Goal: Task Accomplishment & Management: Complete application form

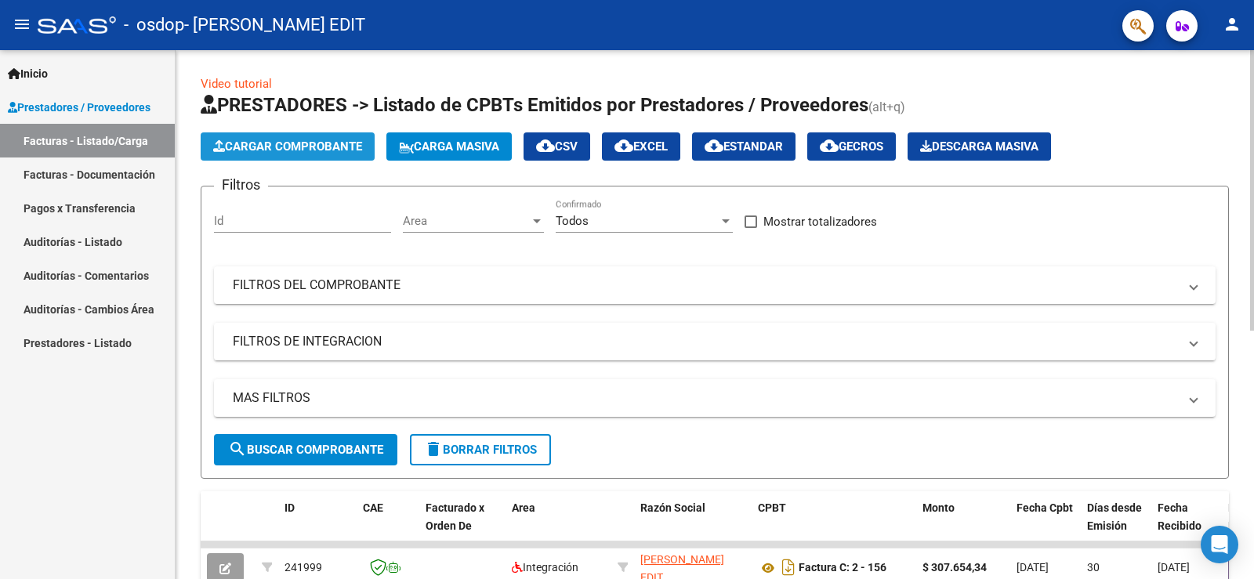
click at [320, 143] on span "Cargar Comprobante" at bounding box center [287, 146] width 149 height 14
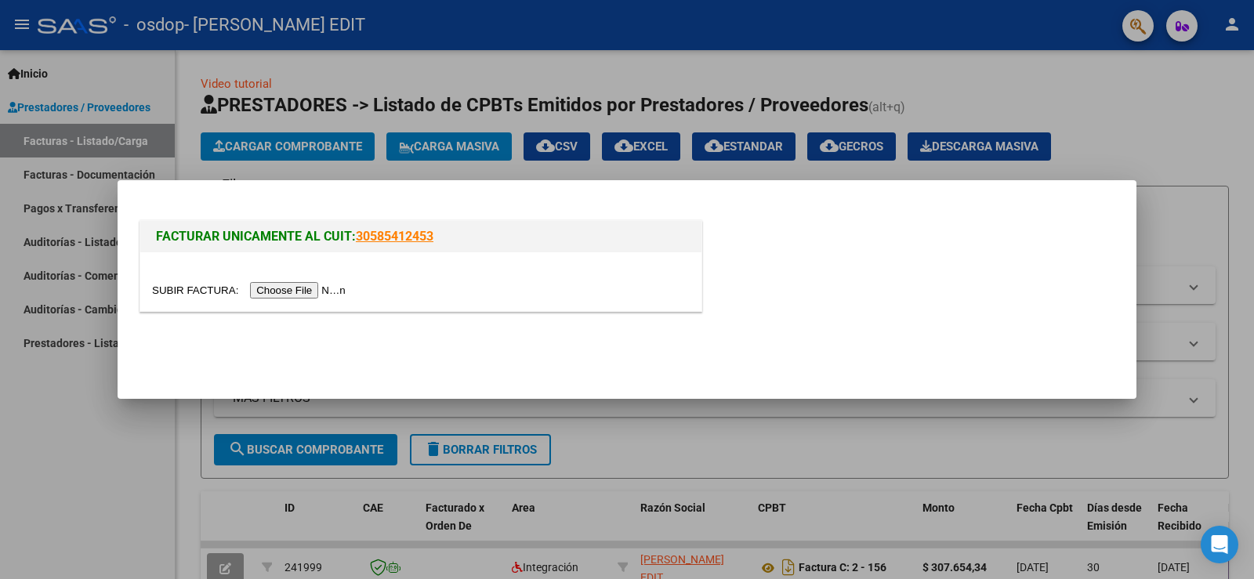
click at [309, 292] on input "file" at bounding box center [251, 290] width 198 height 16
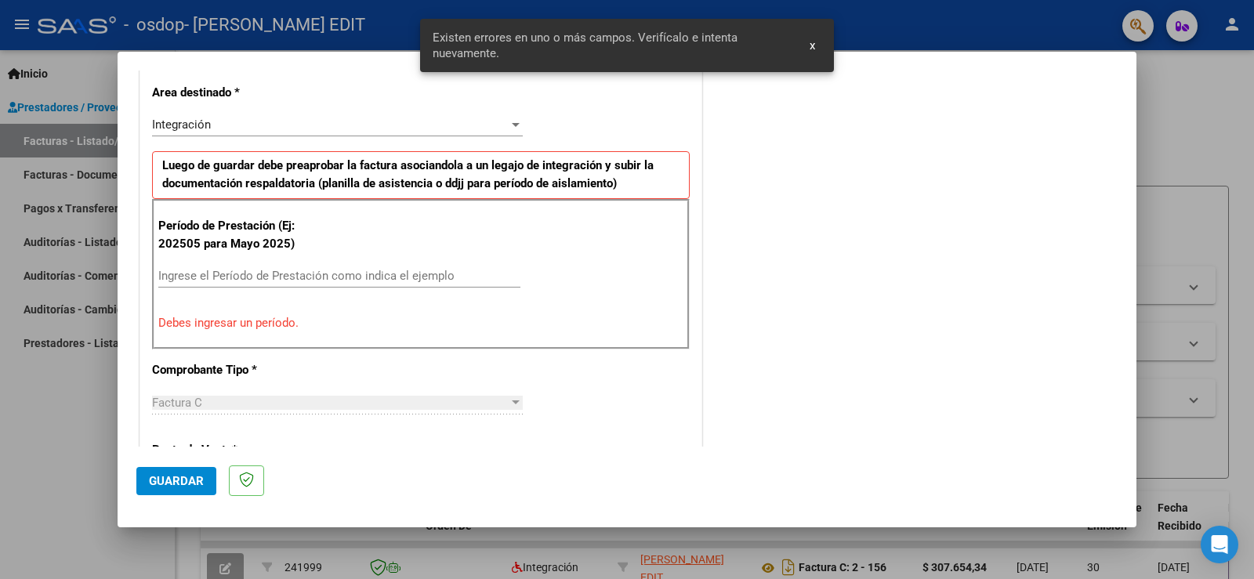
scroll to position [357, 0]
click at [200, 271] on input "Ingrese el Período de Prestación como indica el ejemplo" at bounding box center [339, 275] width 362 height 14
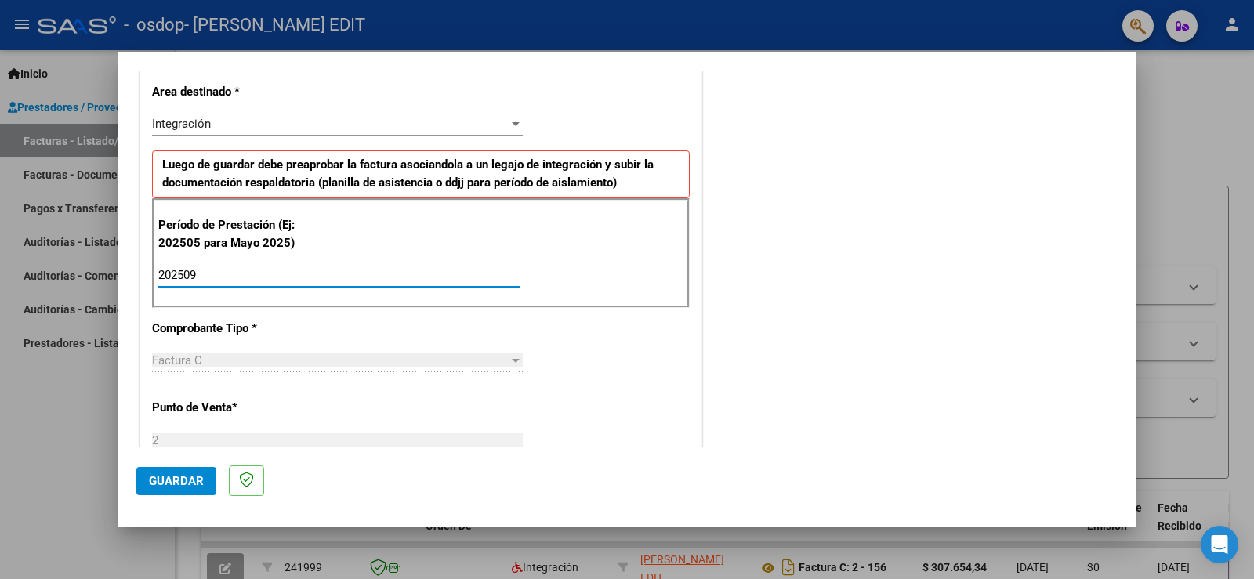
type input "202509"
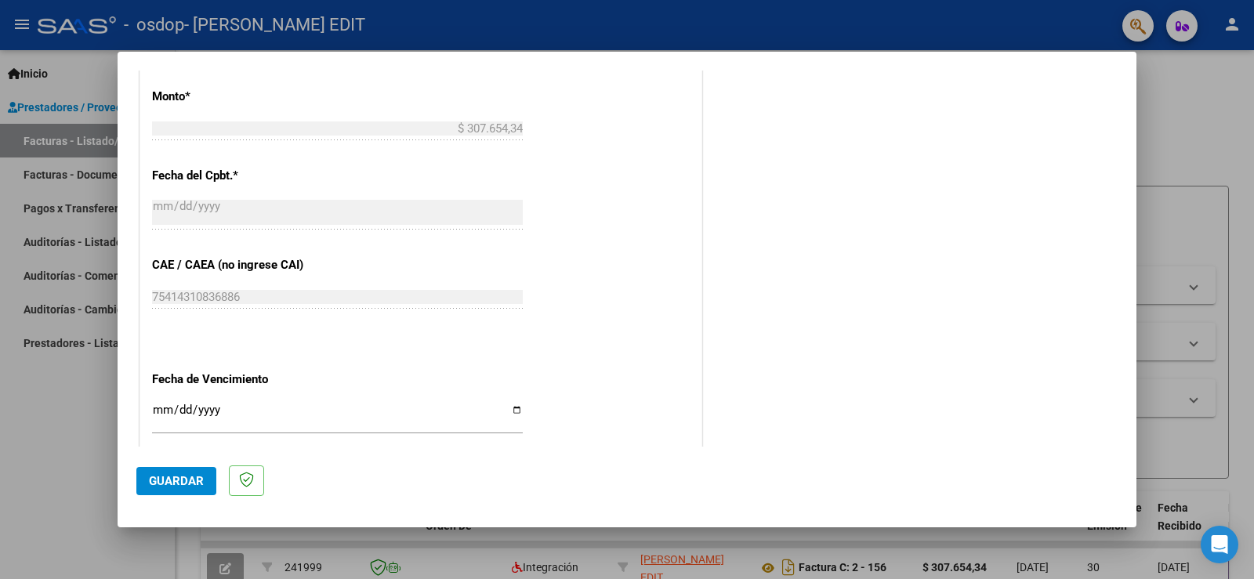
scroll to position [906, 0]
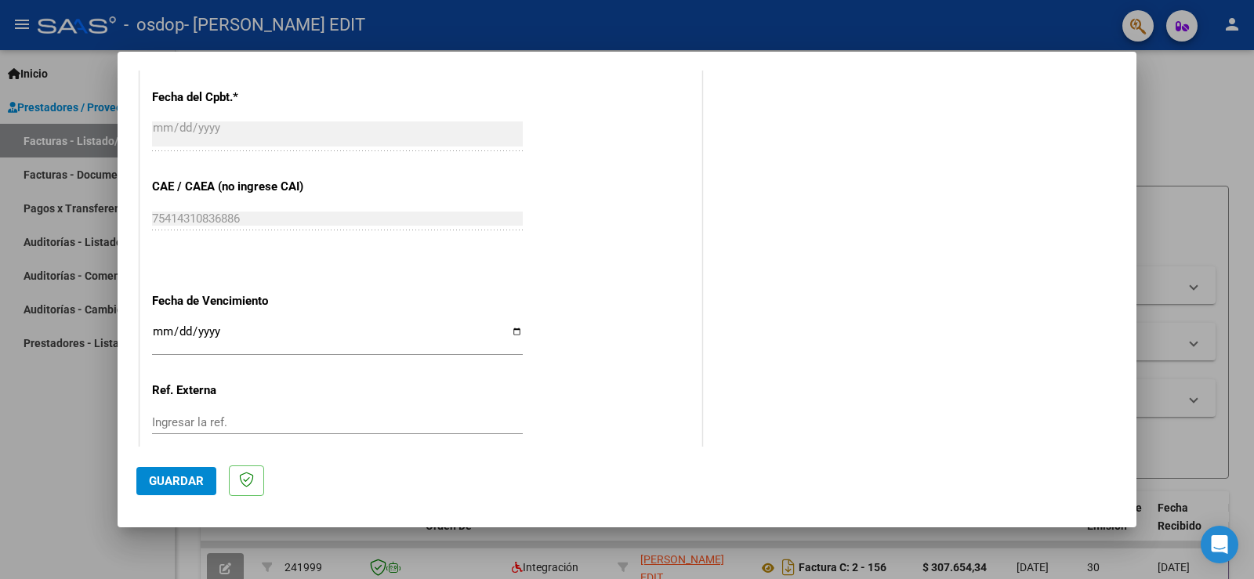
click at [159, 330] on input "Ingresar la fecha" at bounding box center [337, 337] width 371 height 25
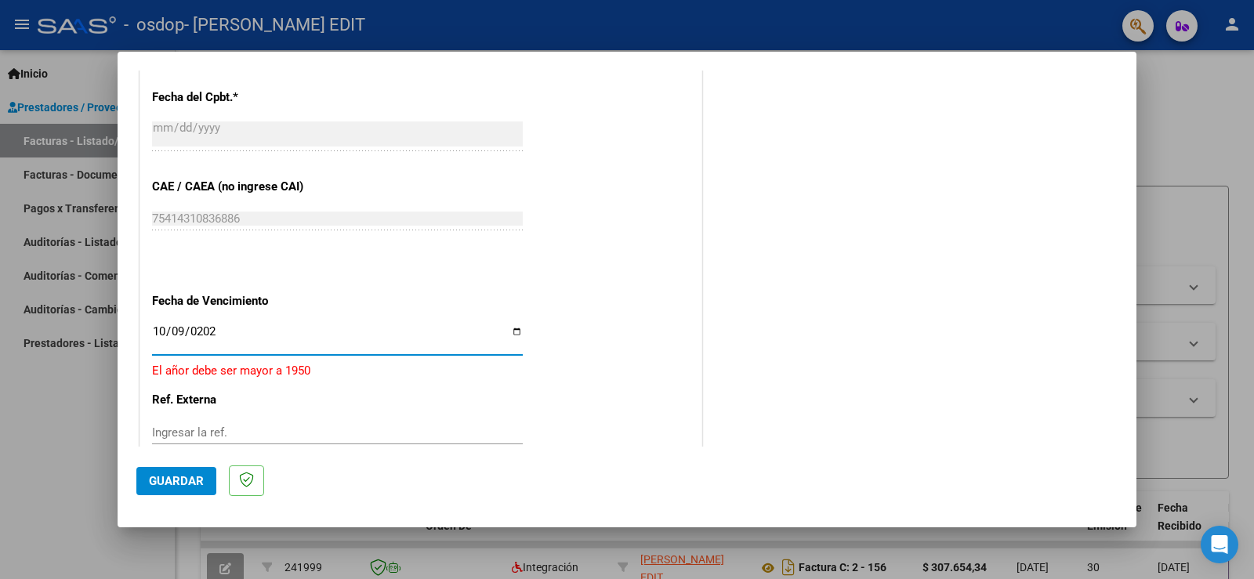
type input "[DATE]"
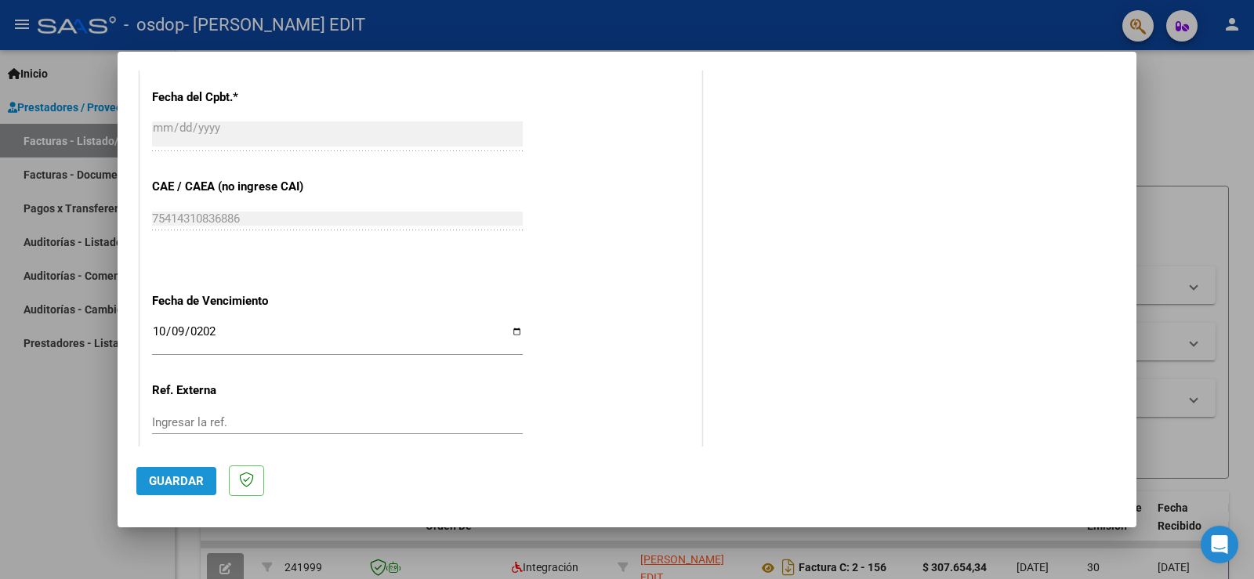
click at [168, 480] on span "Guardar" at bounding box center [176, 481] width 55 height 14
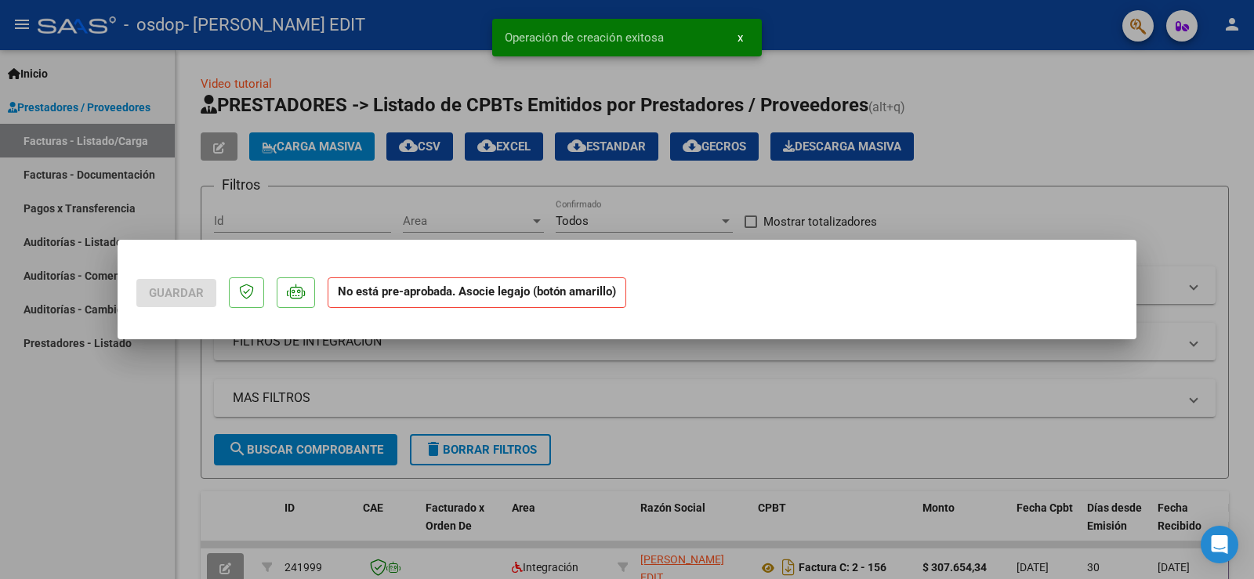
scroll to position [0, 0]
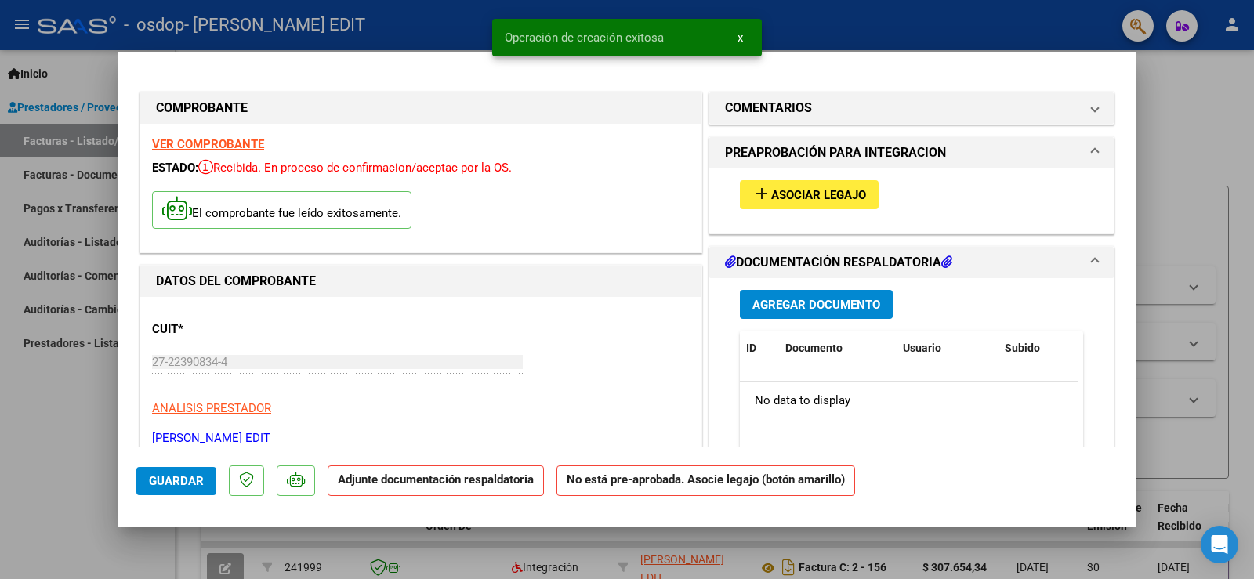
click at [771, 195] on span "Asociar Legajo" at bounding box center [818, 195] width 95 height 14
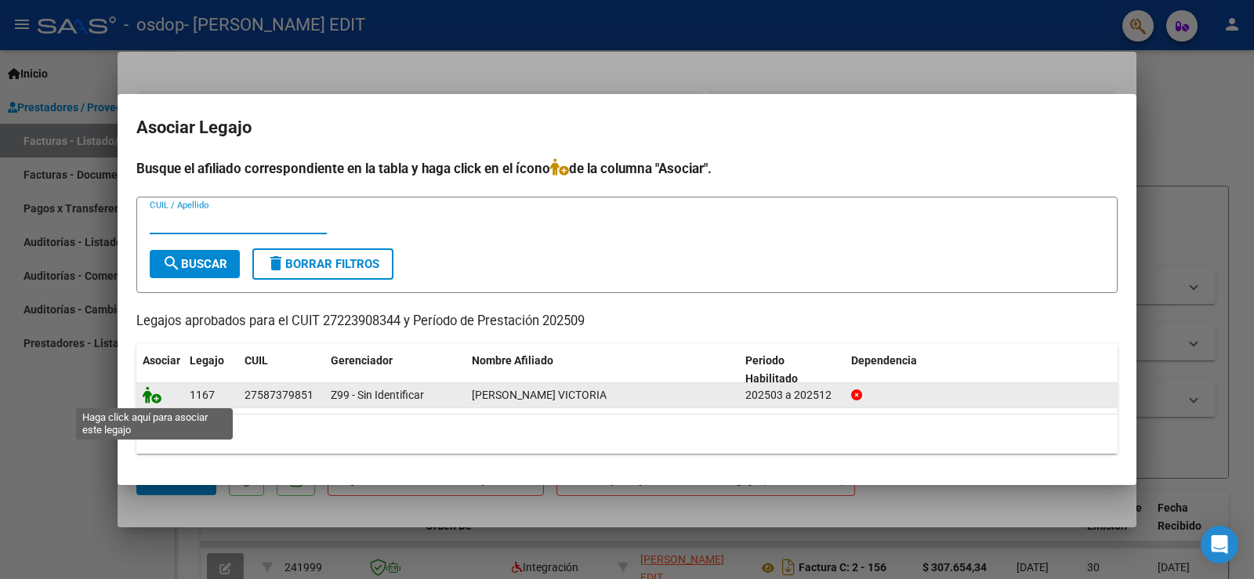
click at [154, 397] on icon at bounding box center [152, 394] width 19 height 17
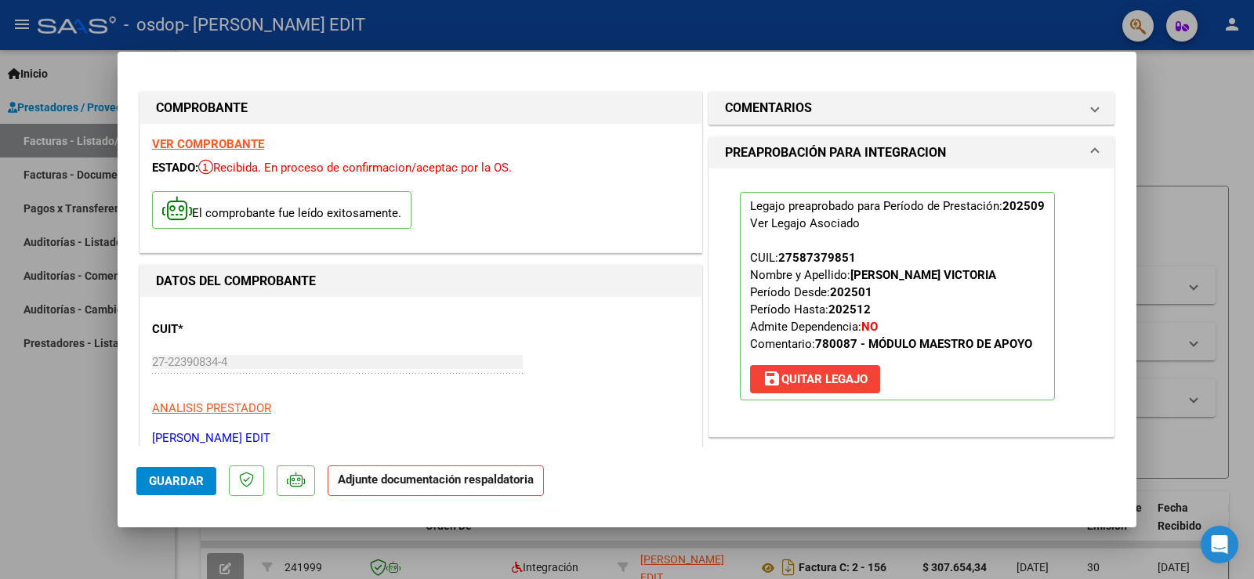
click at [198, 479] on span "Guardar" at bounding box center [176, 481] width 55 height 14
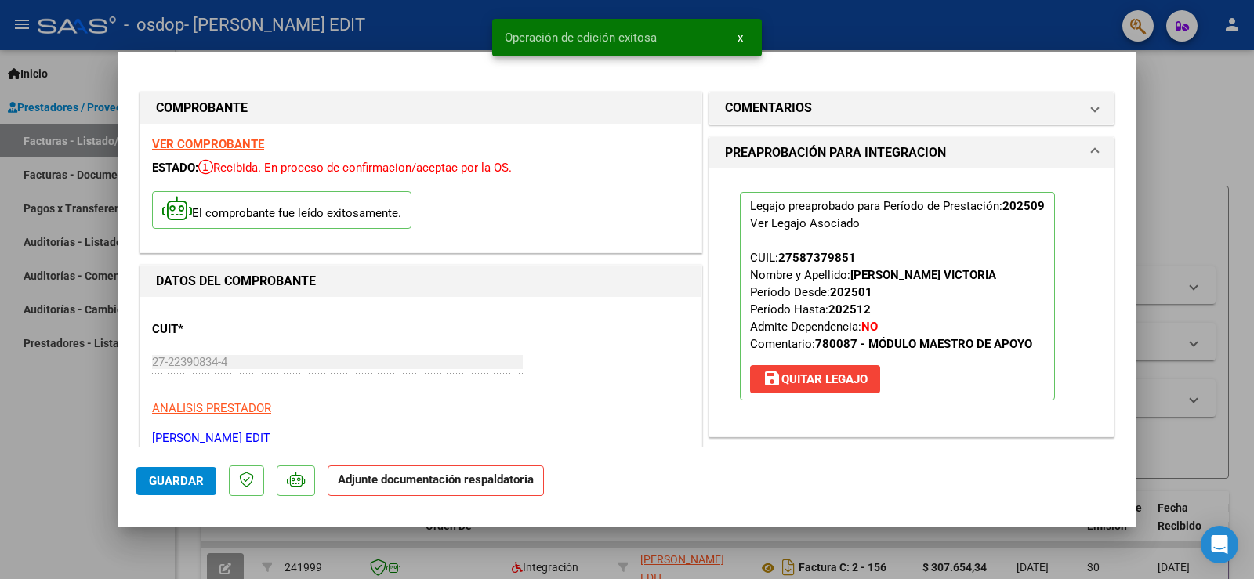
click at [404, 483] on strong "Adjunte documentación respaldatoria" at bounding box center [436, 479] width 196 height 14
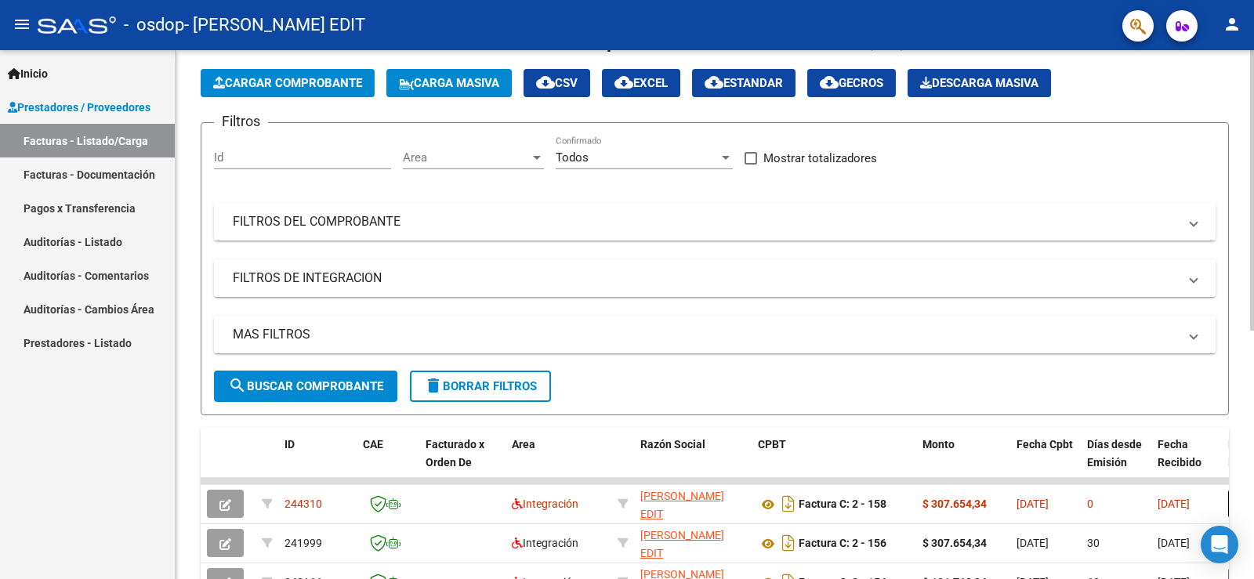
scroll to position [78, 0]
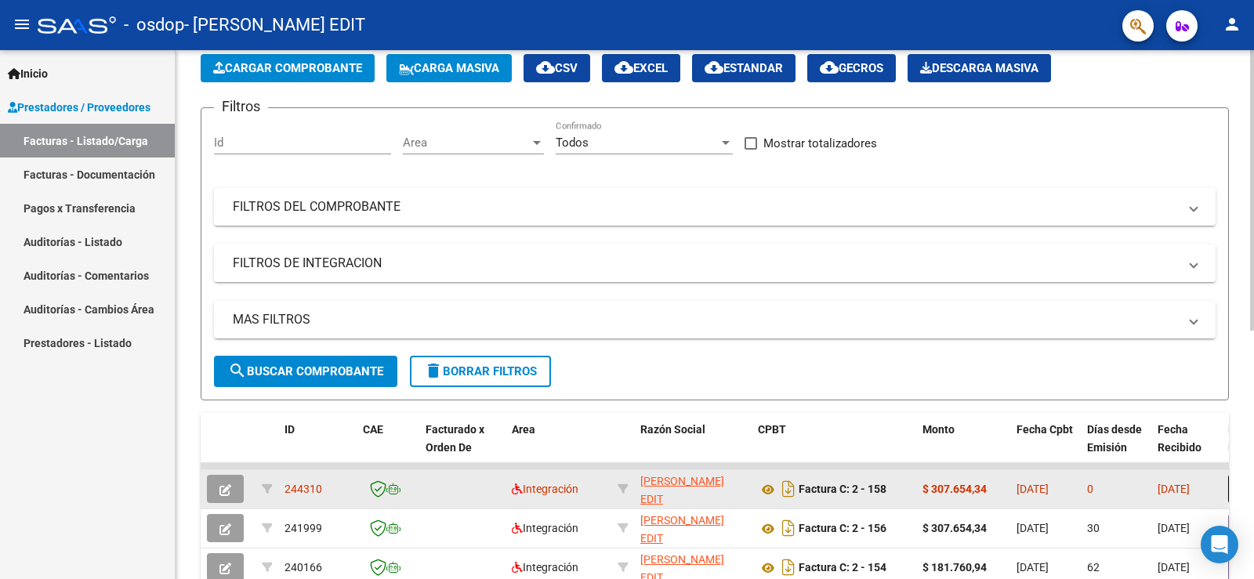
click at [227, 492] on icon "button" at bounding box center [225, 490] width 12 height 12
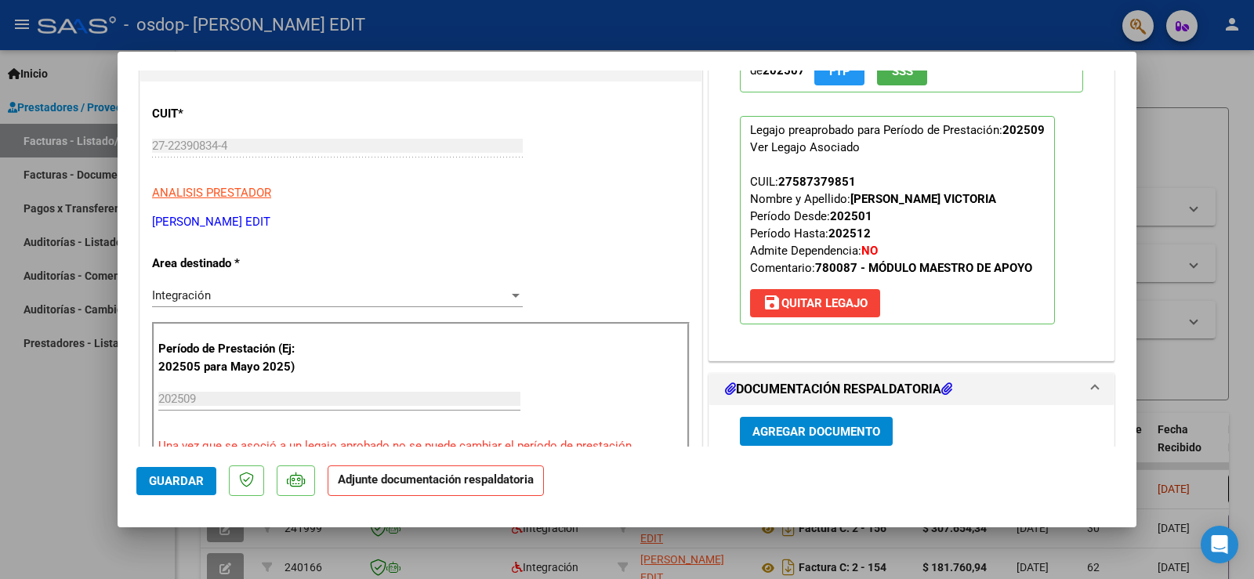
scroll to position [235, 0]
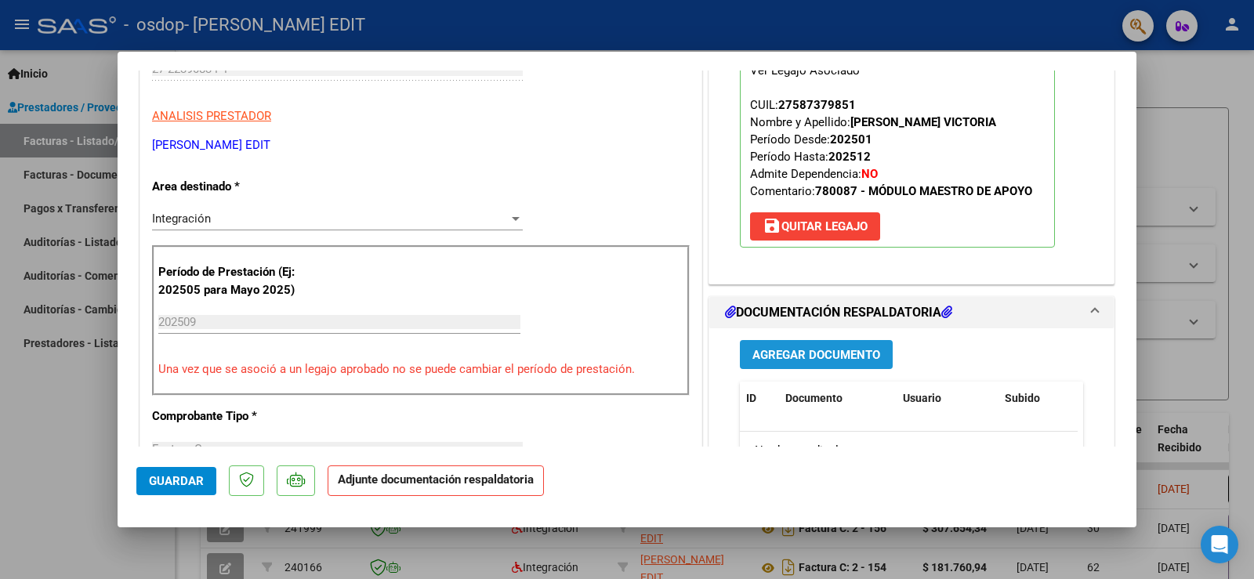
click at [773, 355] on span "Agregar Documento" at bounding box center [816, 355] width 128 height 14
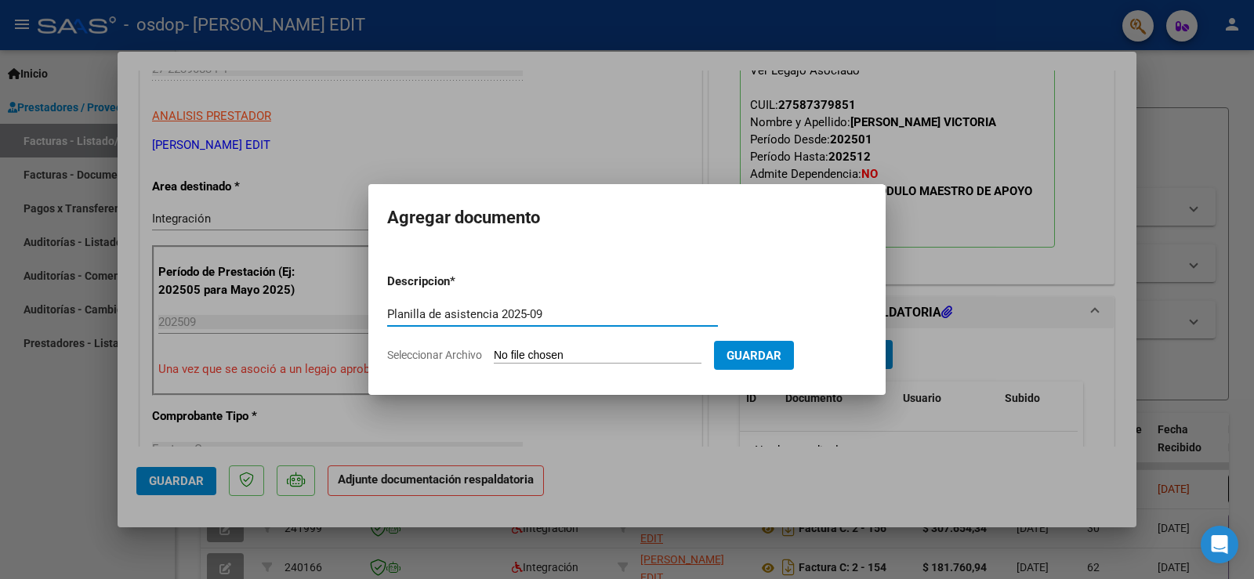
type input "Planilla de asistencia 2025-09"
click at [619, 356] on input "Seleccionar Archivo" at bounding box center [598, 356] width 208 height 15
type input "C:\fakepath\Planilla de Asistencia - [PERSON_NAME] 2025-09.pdf"
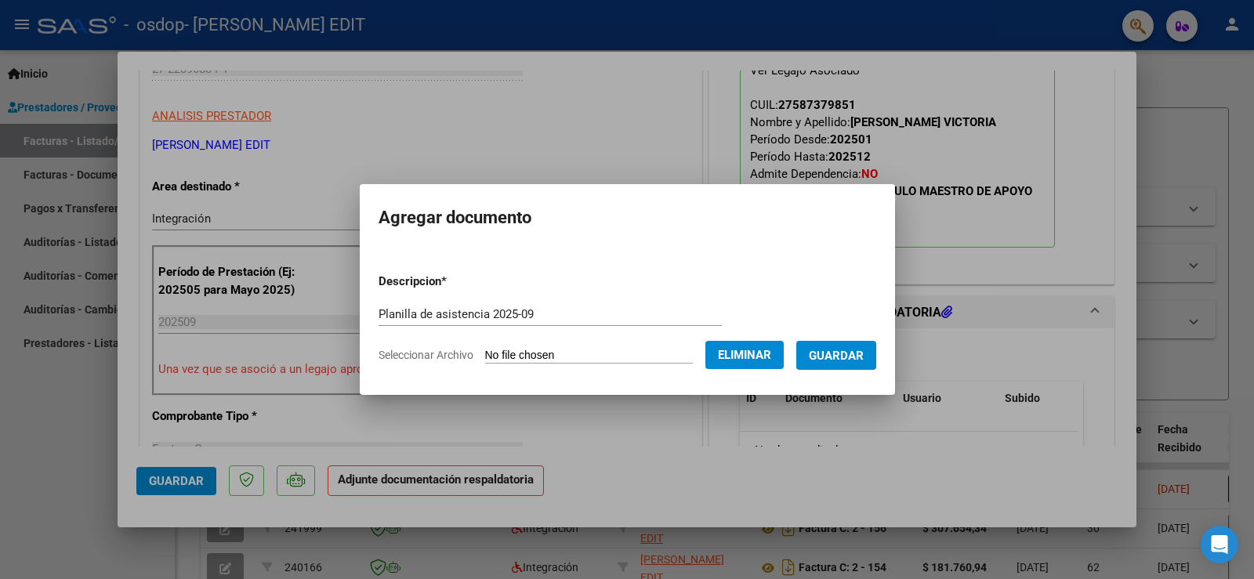
click at [834, 354] on span "Guardar" at bounding box center [836, 356] width 55 height 14
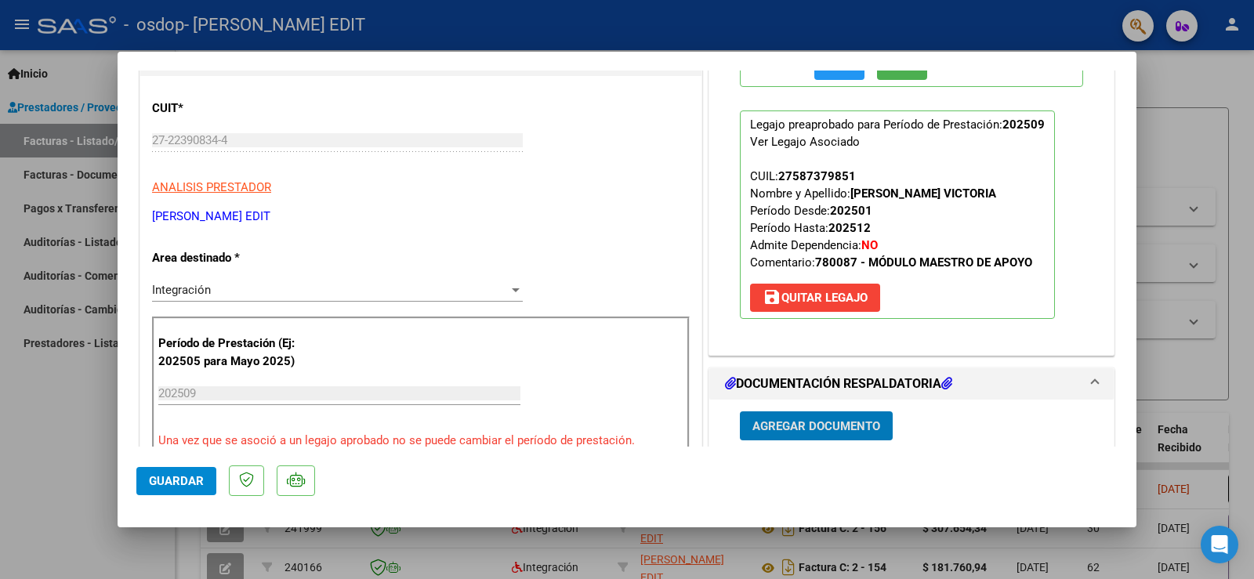
scroll to position [78, 0]
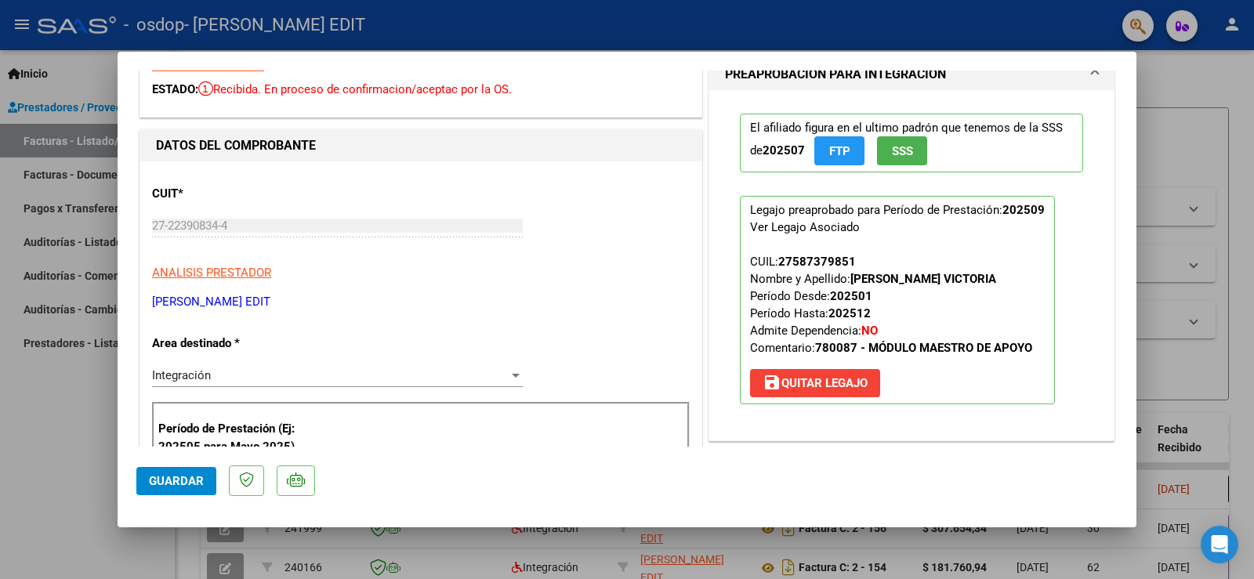
click at [201, 482] on span "Guardar" at bounding box center [176, 481] width 55 height 14
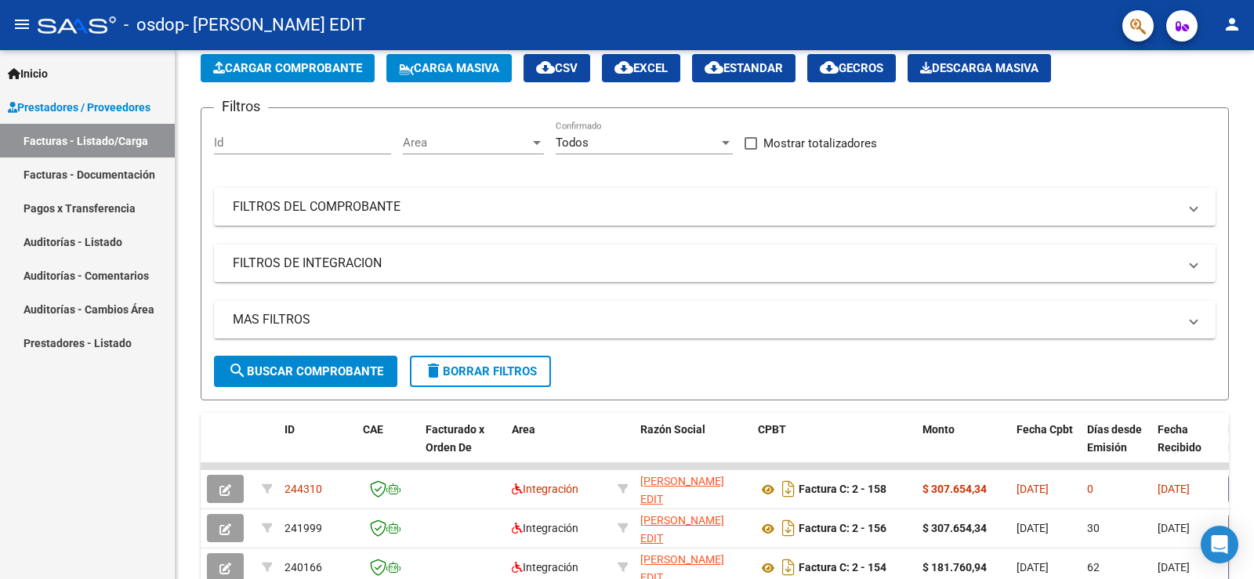
click at [1232, 29] on mat-icon "person" at bounding box center [1231, 24] width 19 height 19
click at [1207, 100] on button "exit_to_app Salir" at bounding box center [1200, 104] width 96 height 38
